Goal: Navigation & Orientation: Find specific page/section

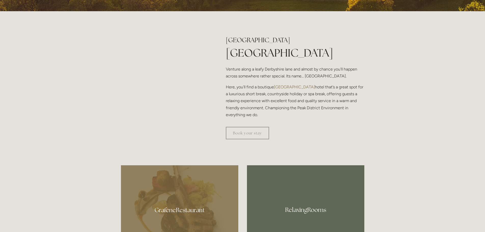
scroll to position [204, 0]
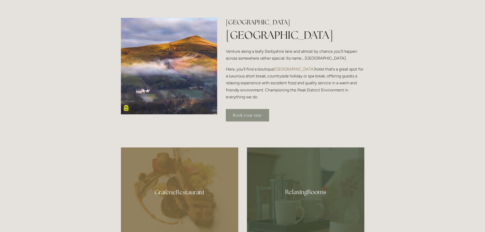
click at [245, 113] on link "Book your stay" at bounding box center [247, 115] width 43 height 12
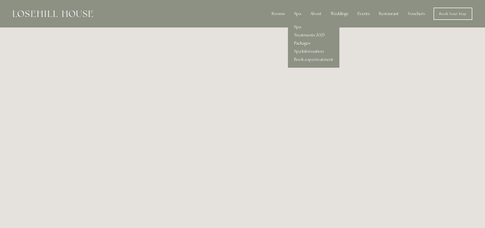
click at [302, 43] on link "Packages" at bounding box center [313, 43] width 51 height 8
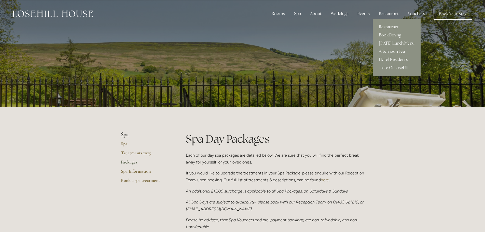
click at [388, 25] on link "Restaurant" at bounding box center [397, 27] width 48 height 8
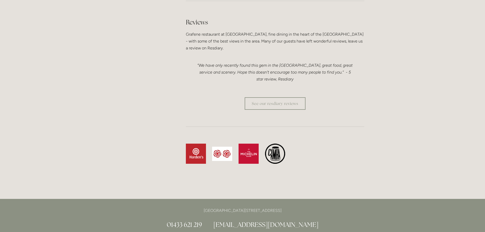
scroll to position [1425, 0]
